Goal: Check status: Check status

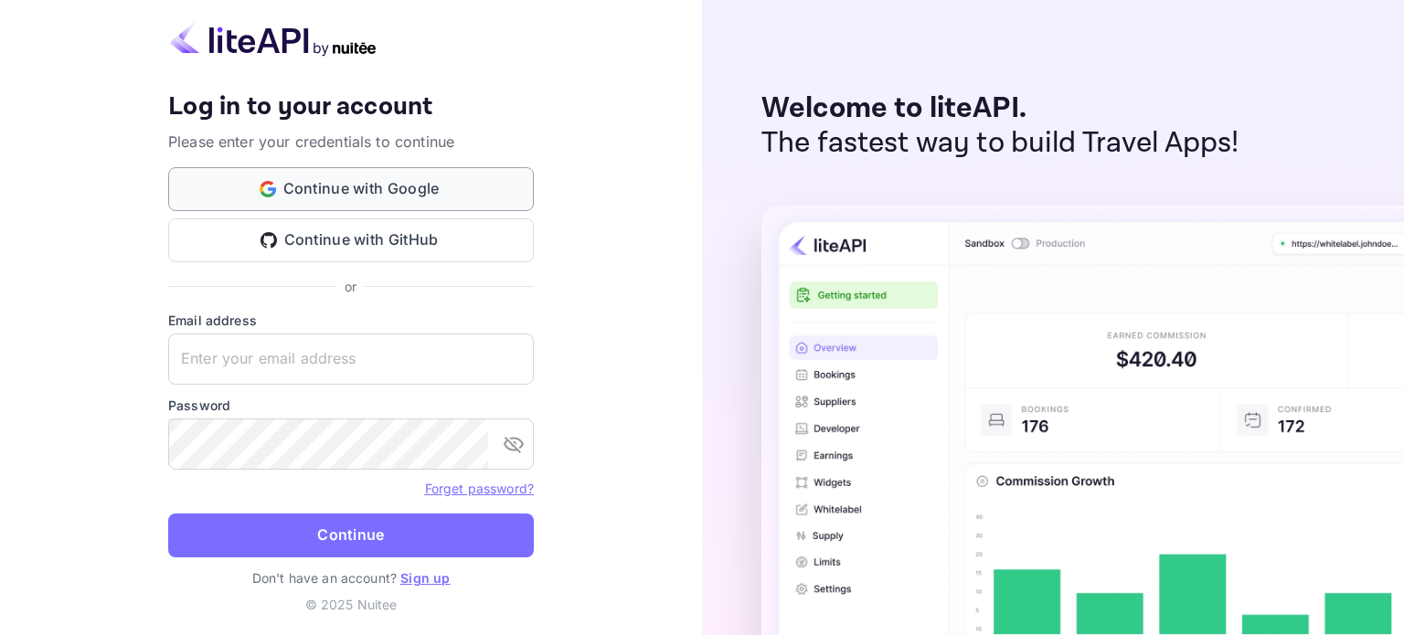
click at [324, 189] on button "Continue with Google" at bounding box center [351, 189] width 366 height 44
click at [256, 389] on form "Email address ​ Password ​ Forget password? Continue" at bounding box center [351, 440] width 366 height 258
click at [256, 372] on input "text" at bounding box center [351, 359] width 366 height 51
type input "[EMAIL_ADDRESS][DOMAIN_NAME]"
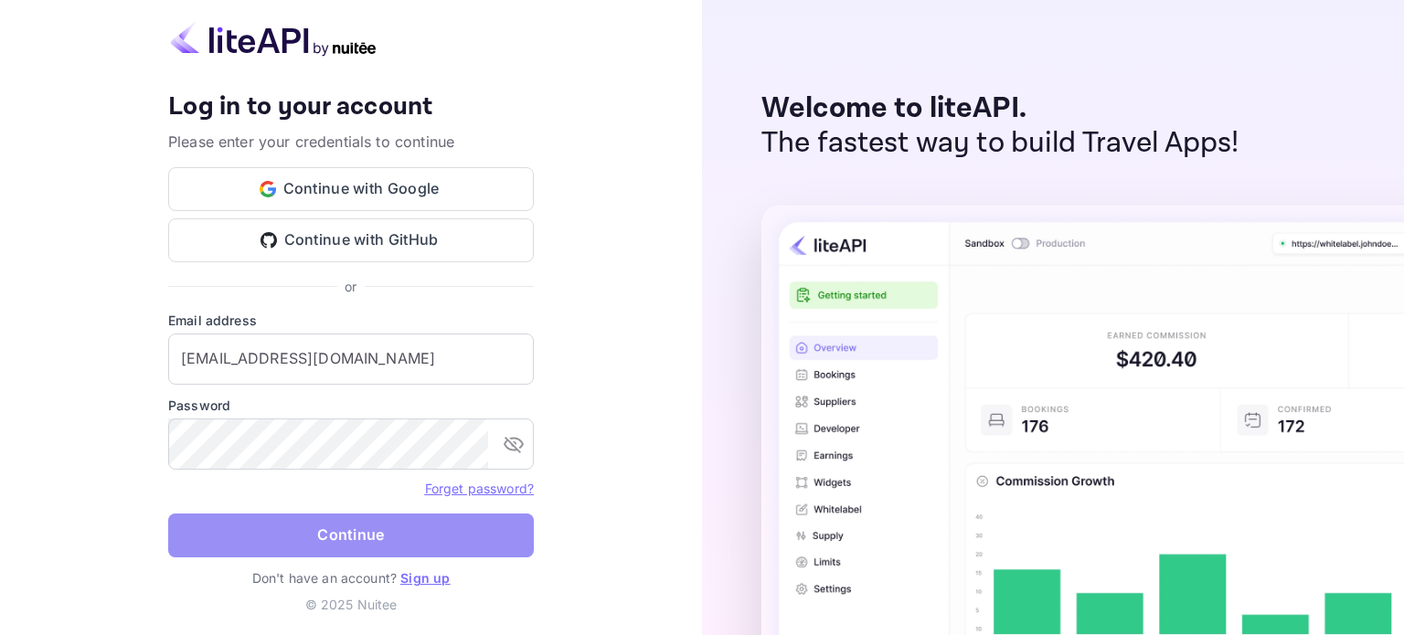
click at [320, 526] on button "Continue" at bounding box center [351, 536] width 366 height 44
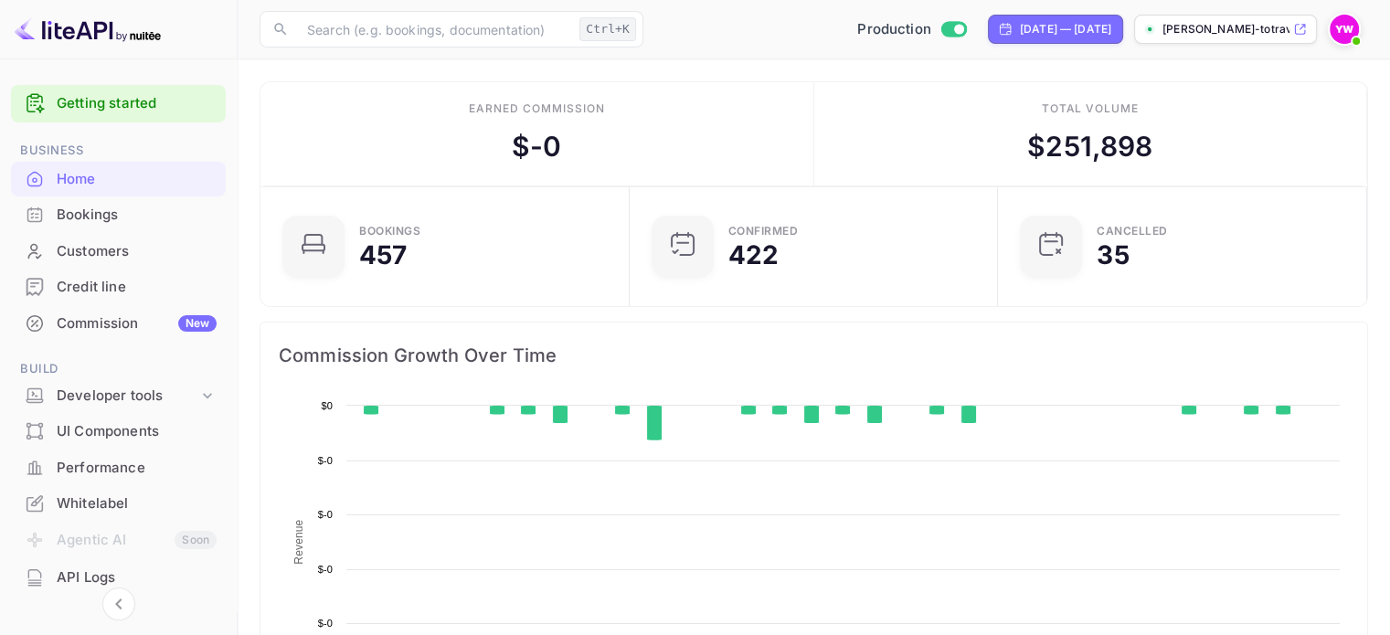
scroll to position [15, 15]
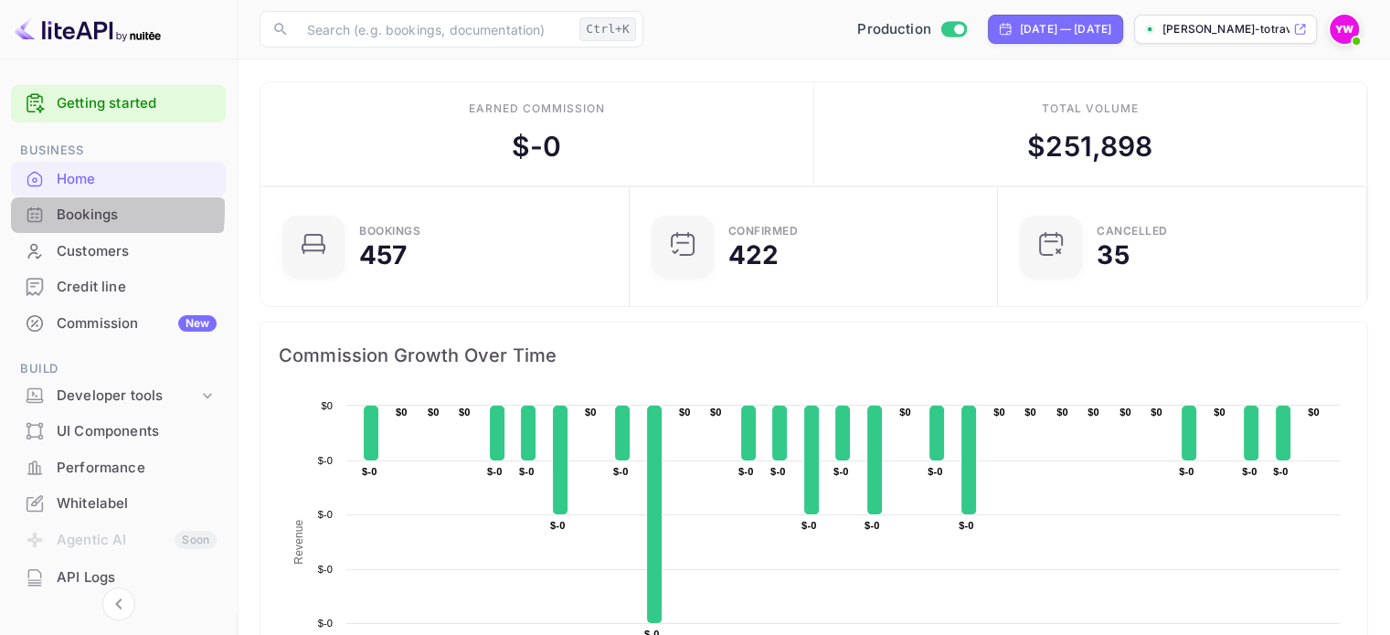
click at [51, 210] on div "Bookings" at bounding box center [118, 215] width 215 height 36
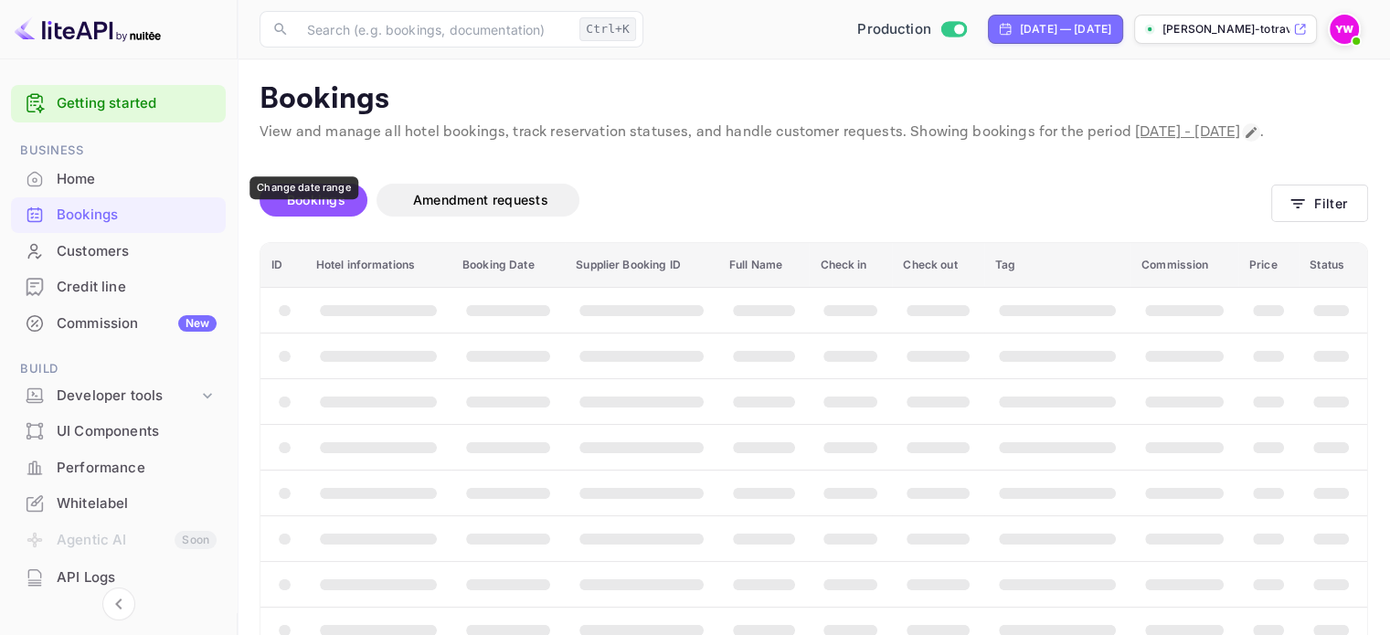
click at [1244, 140] on icon "Change date range" at bounding box center [1251, 132] width 15 height 15
select select "8"
select select "2025"
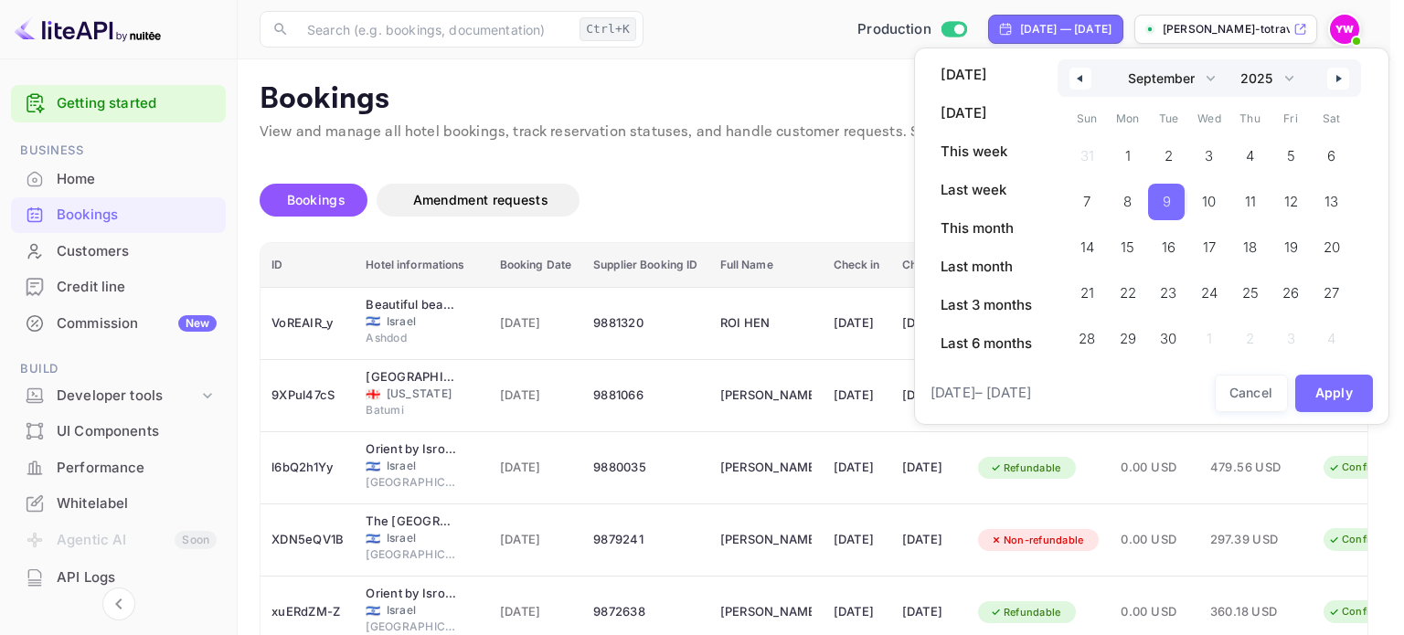
click at [1161, 199] on span "9" at bounding box center [1166, 202] width 37 height 37
click at [1337, 390] on button "Apply" at bounding box center [1334, 393] width 79 height 37
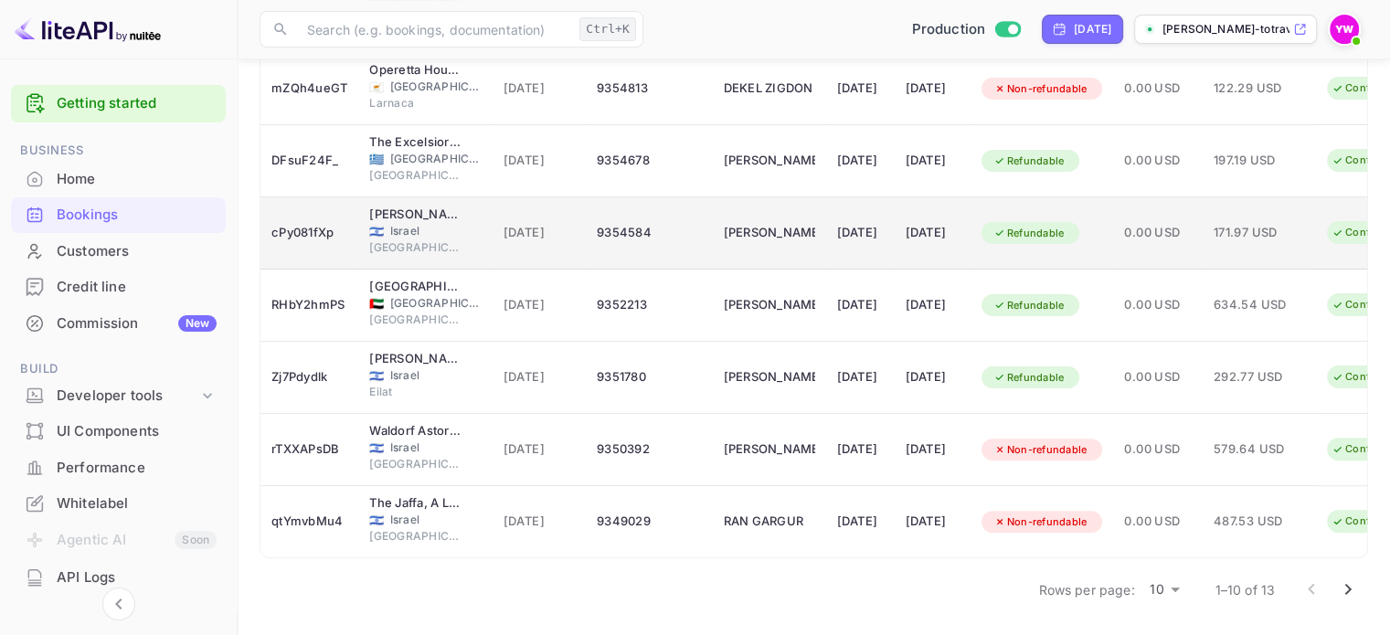
scroll to position [484, 0]
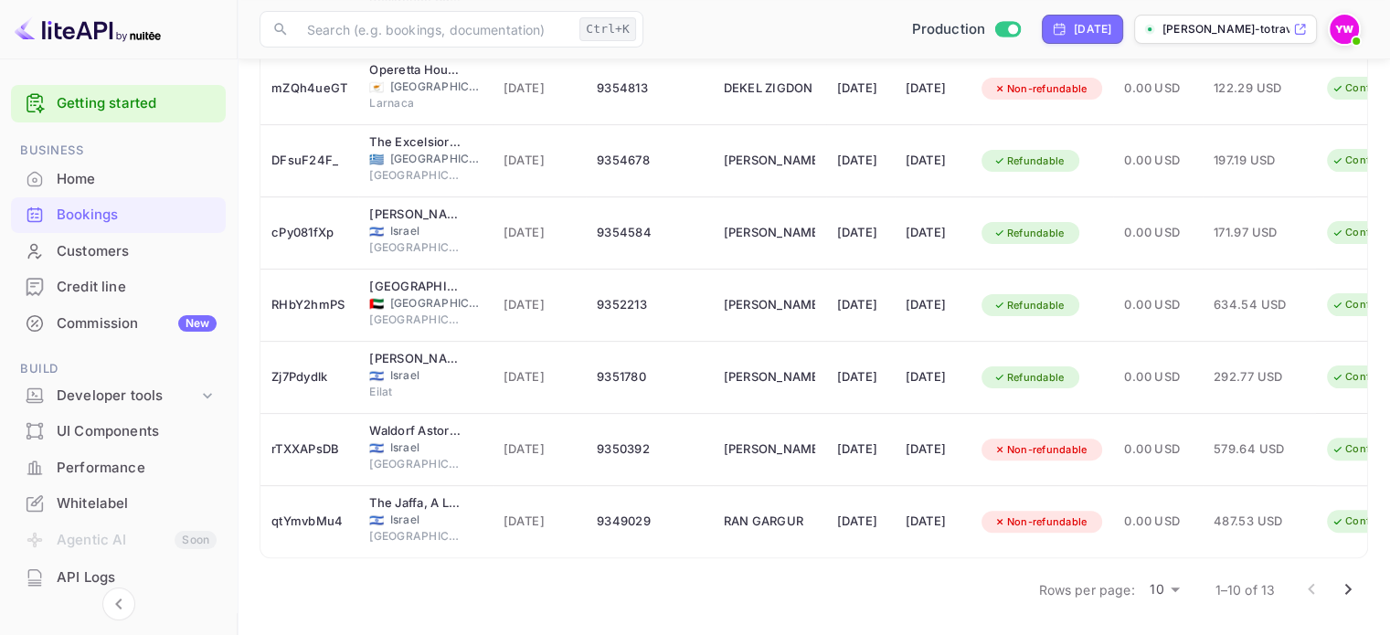
click at [1347, 593] on icon "Go to next page" at bounding box center [1348, 590] width 22 height 22
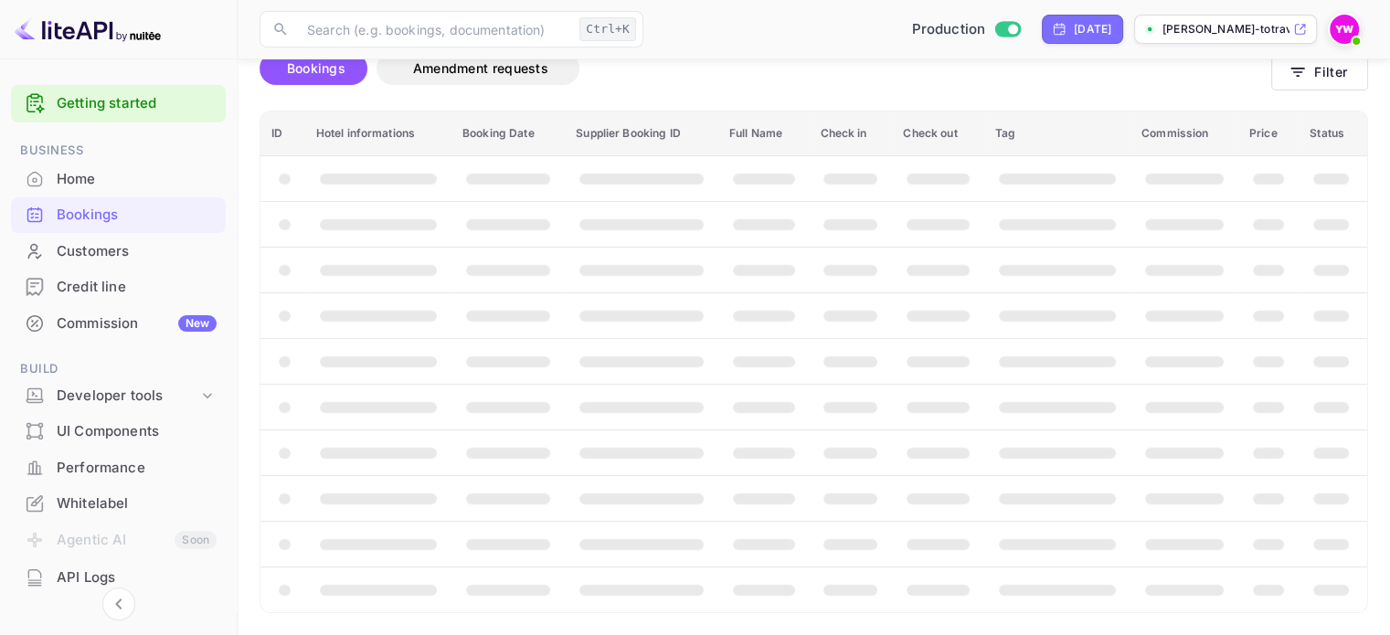
scroll to position [0, 0]
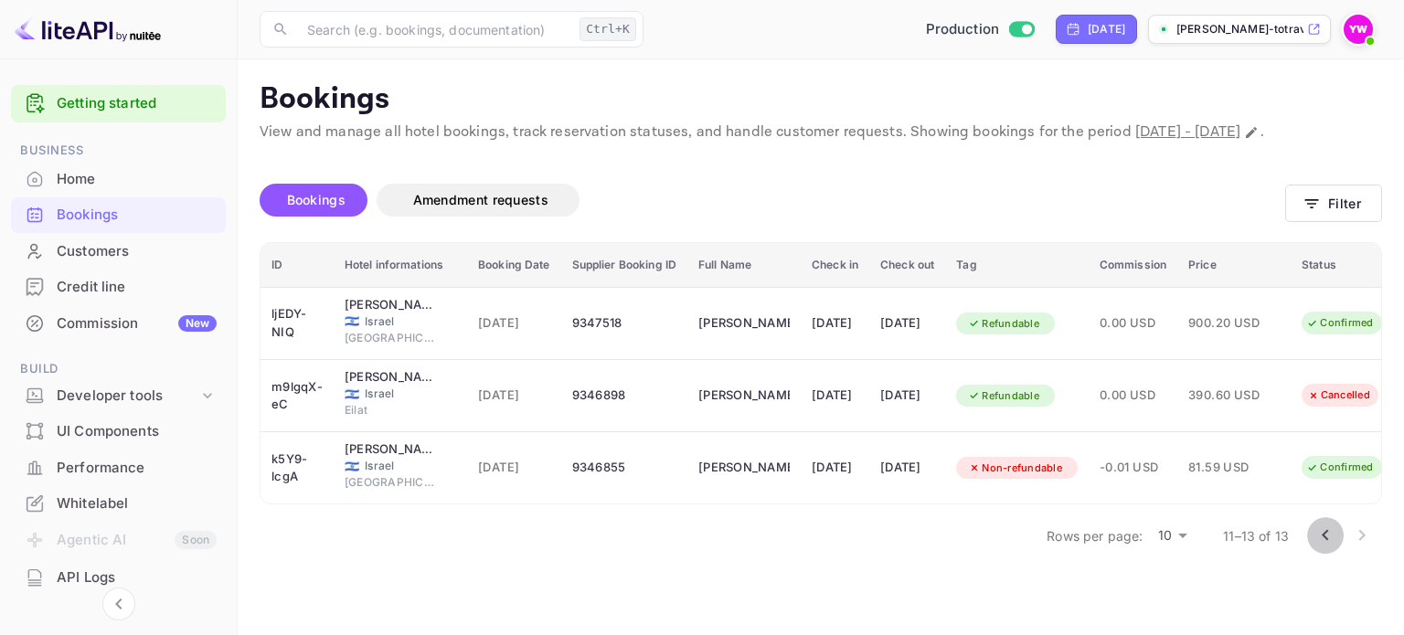
click at [1319, 547] on icon "Go to previous page" at bounding box center [1326, 536] width 22 height 22
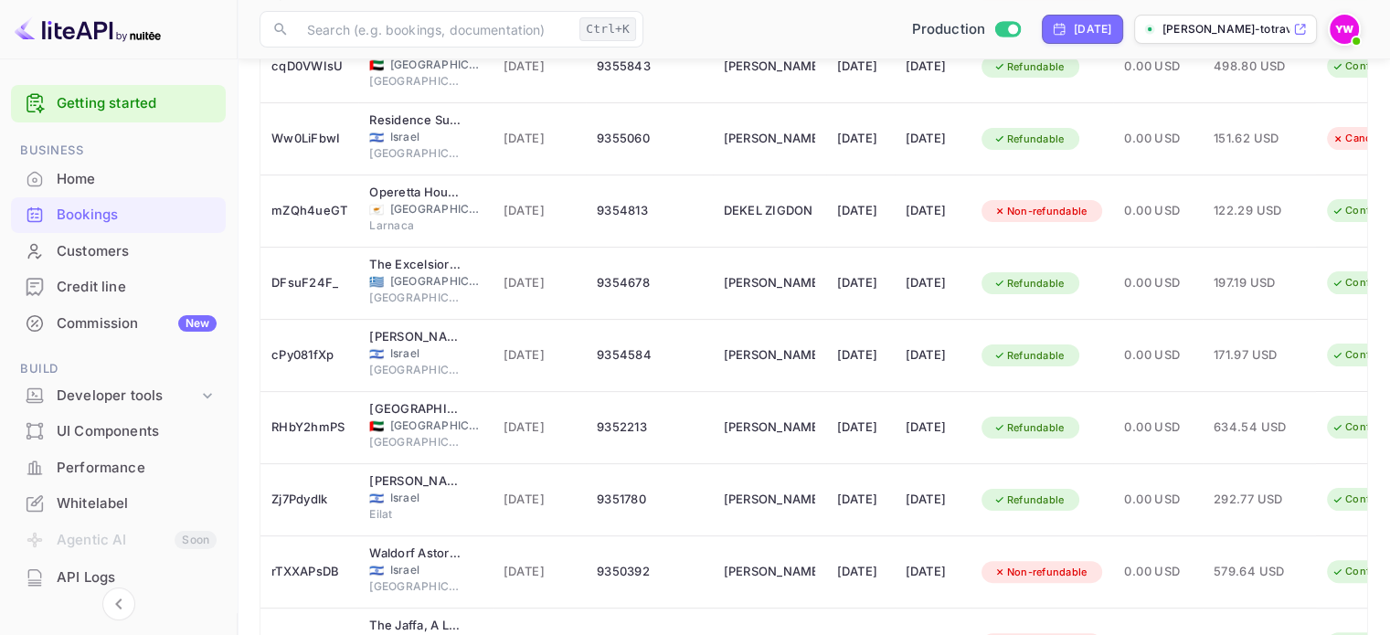
scroll to position [366, 0]
